Goal: Information Seeking & Learning: Learn about a topic

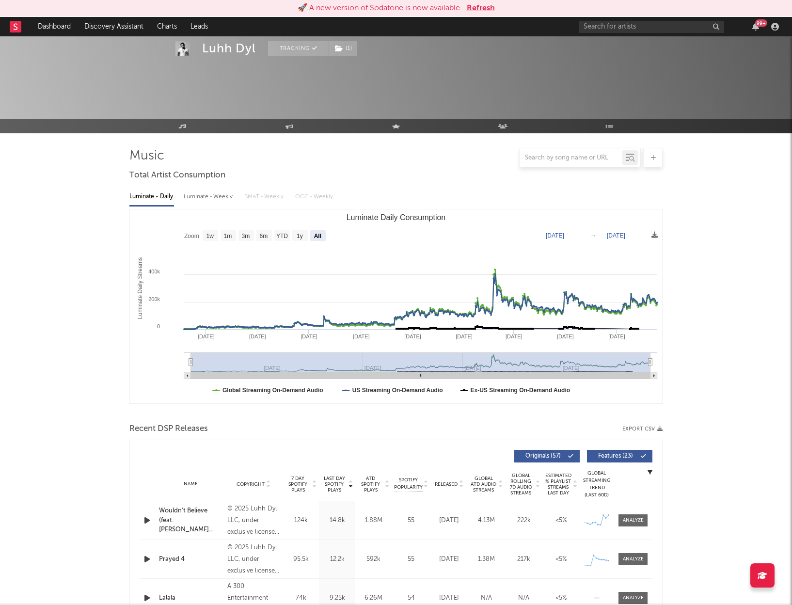
select select "All"
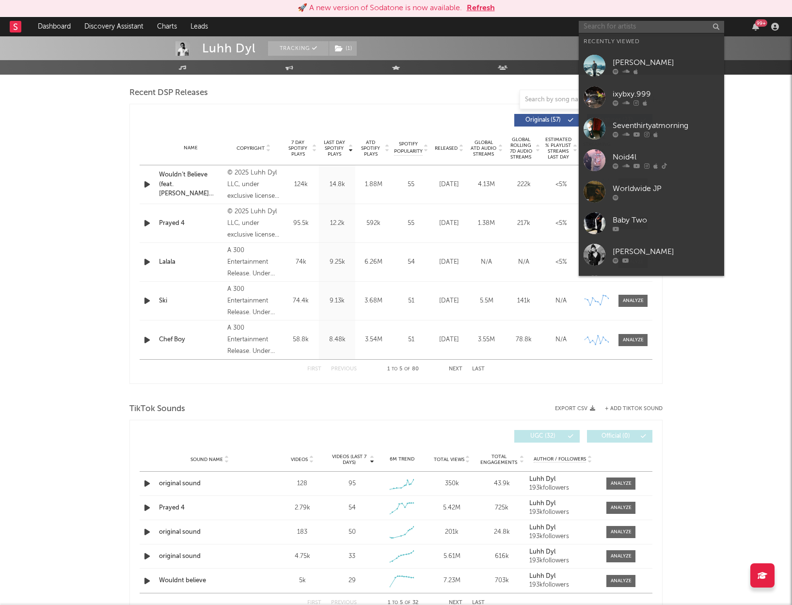
click at [616, 27] on input "text" at bounding box center [651, 27] width 145 height 12
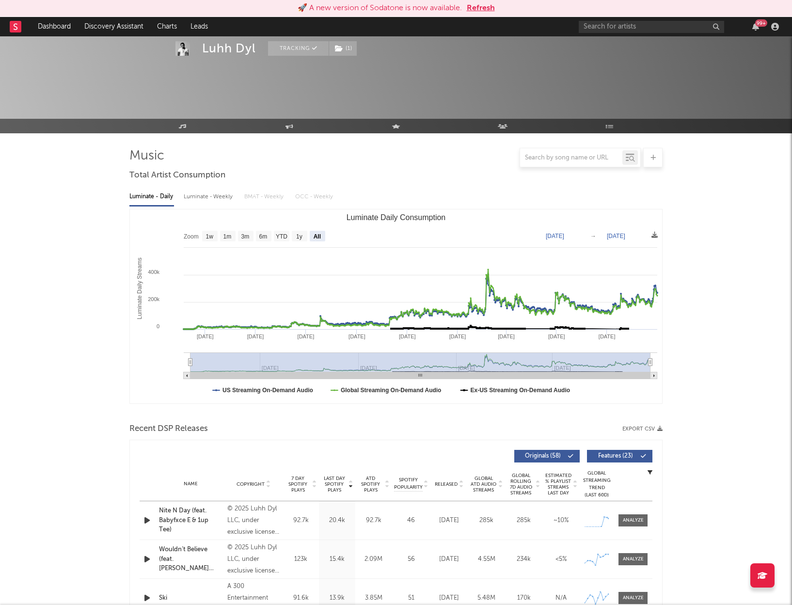
select select "All"
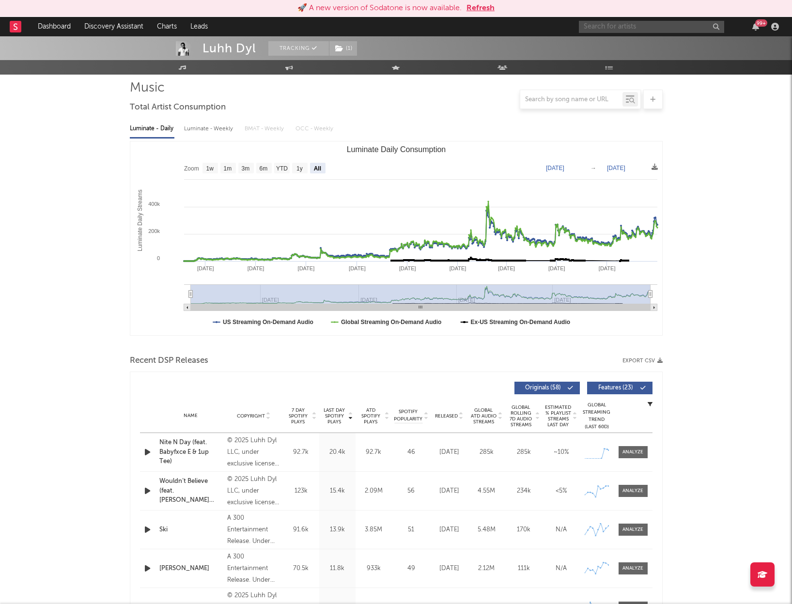
click at [618, 28] on input "text" at bounding box center [651, 27] width 145 height 12
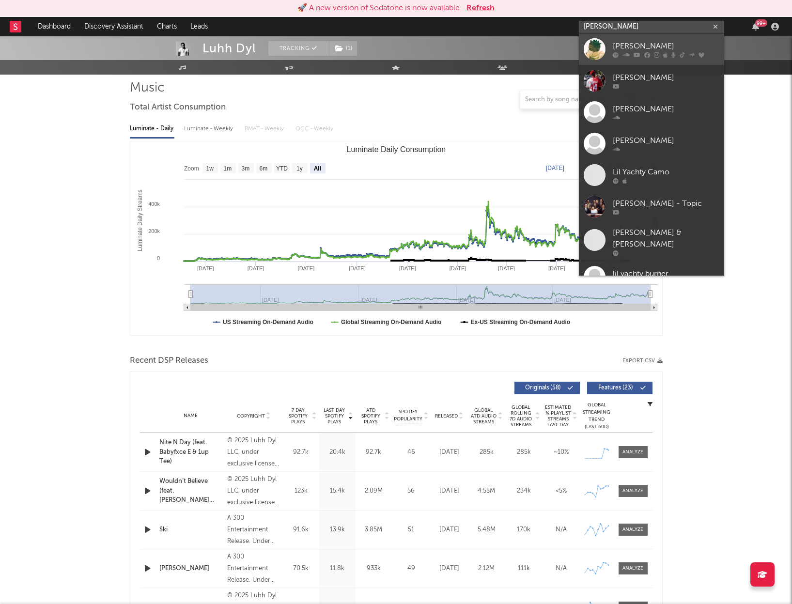
type input "[PERSON_NAME]"
click at [629, 49] on div "[PERSON_NAME]" at bounding box center [666, 46] width 107 height 12
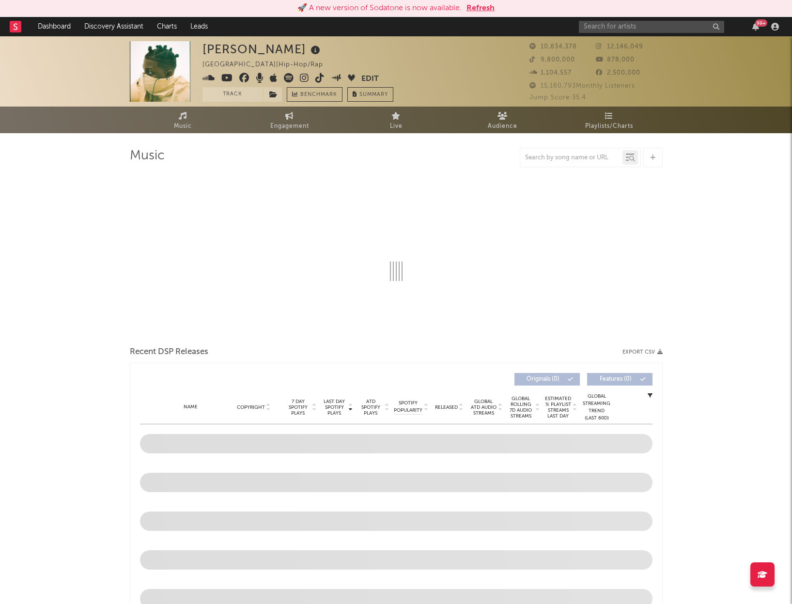
click at [493, 59] on div "Lil Yachty [GEOGRAPHIC_DATA] | Hip-Hop/Rap Edit Track Benchmark Summary" at bounding box center [360, 71] width 315 height 61
select select "6m"
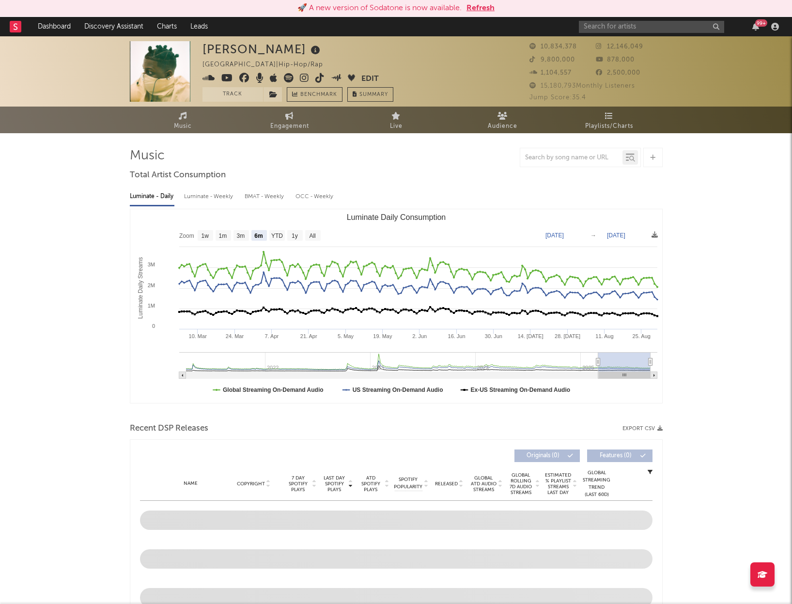
click at [638, 189] on div "Luminate - Daily Luminate - Weekly BMAT - Weekly OCC - Weekly" at bounding box center [396, 197] width 533 height 16
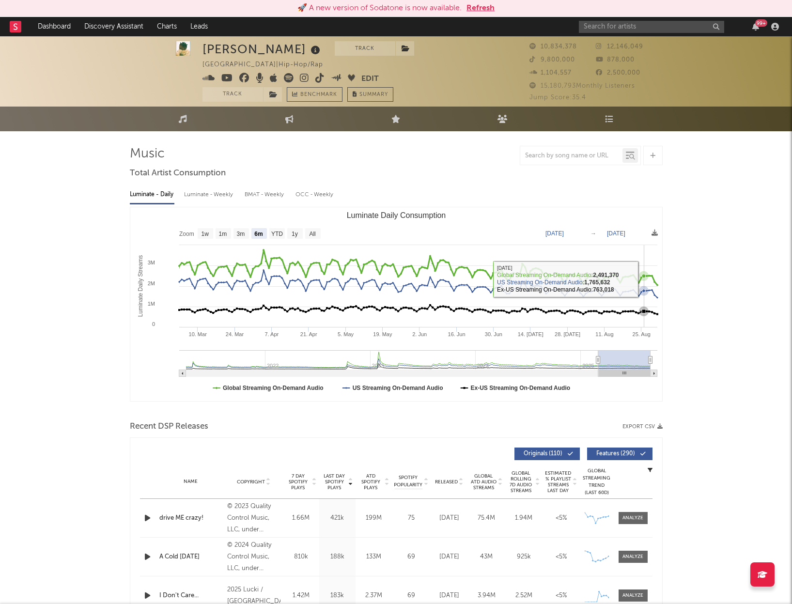
scroll to position [4, 0]
